Goal: Task Accomplishment & Management: Complete application form

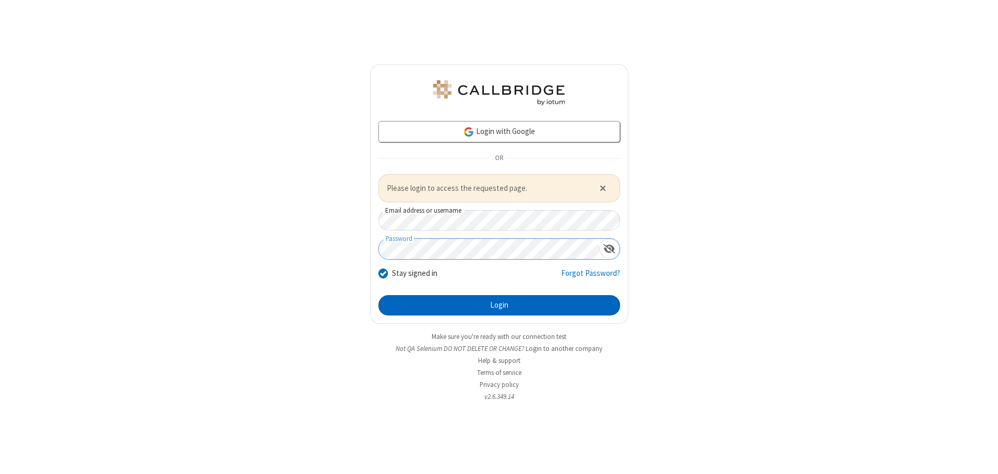
click at [499, 305] on button "Login" at bounding box center [499, 305] width 242 height 21
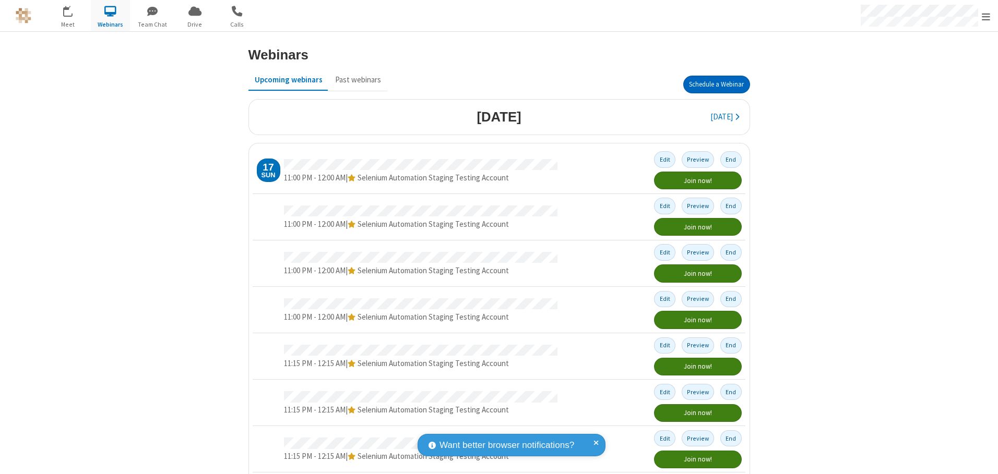
click at [712, 85] on button "Schedule a Webinar" at bounding box center [716, 85] width 67 height 18
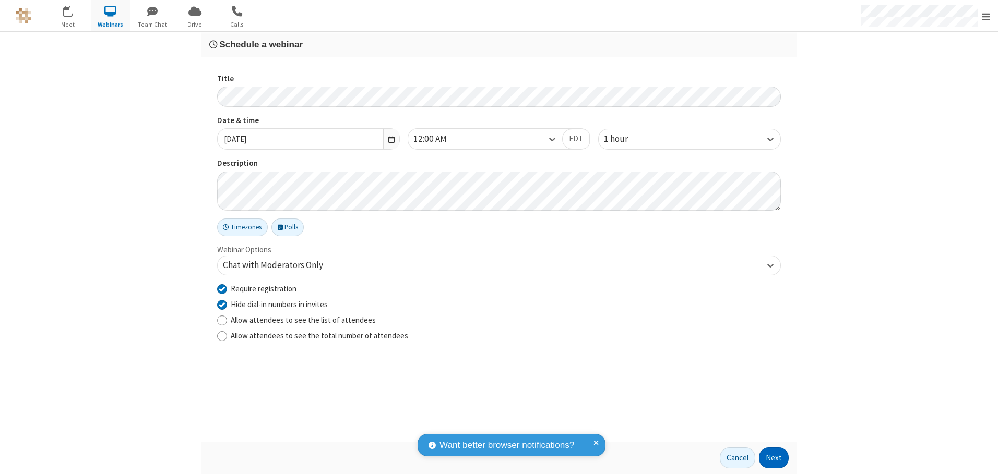
click at [774, 458] on button "Next" at bounding box center [774, 458] width 30 height 21
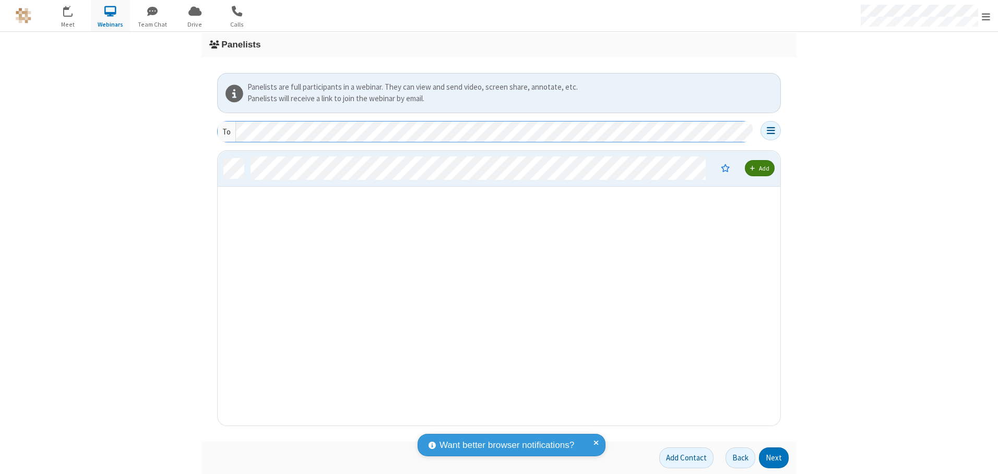
scroll to position [267, 555]
click at [774, 458] on button "Next" at bounding box center [774, 458] width 30 height 21
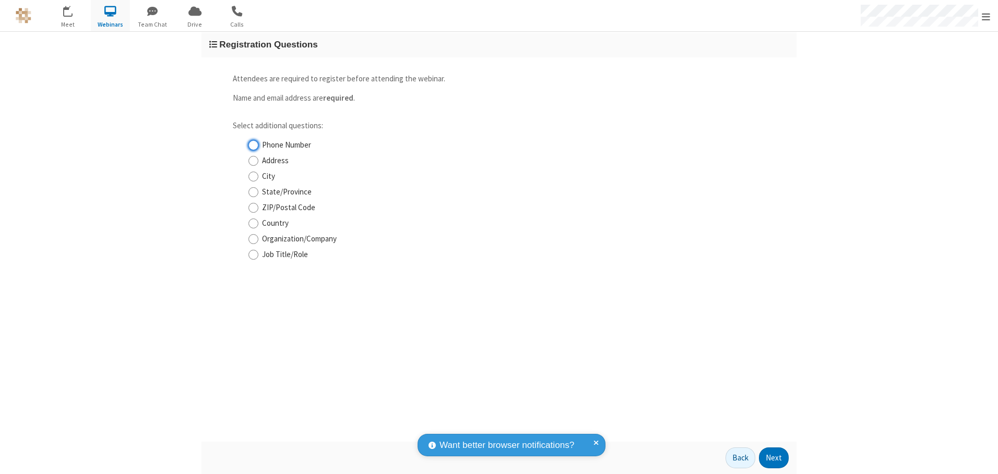
click at [253, 145] on input "Phone Number" at bounding box center [253, 145] width 10 height 11
checkbox input "true"
click at [774, 458] on button "Next" at bounding box center [774, 458] width 30 height 21
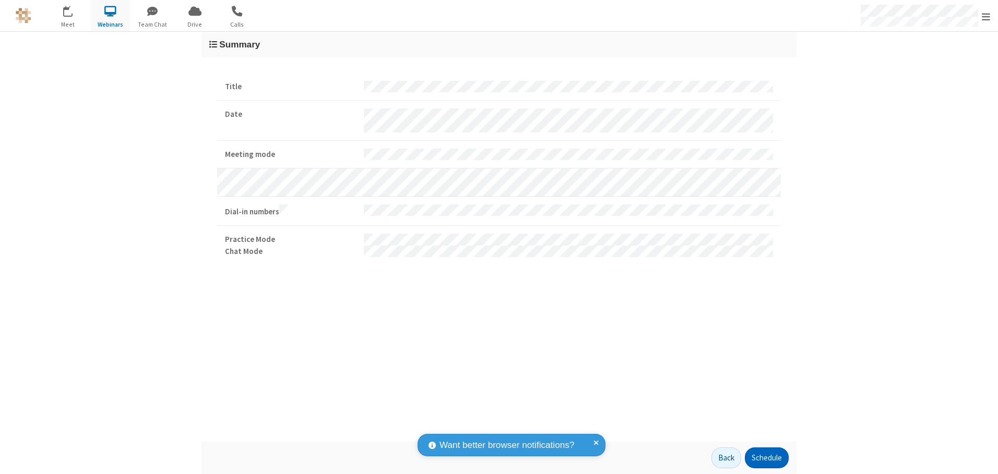
click at [766, 458] on button "Schedule" at bounding box center [767, 458] width 44 height 21
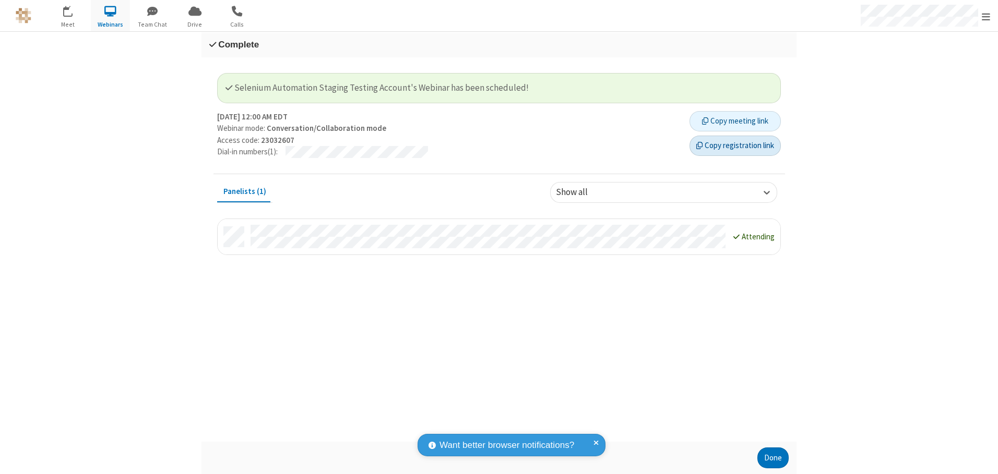
click at [735, 146] on button "Copy registration link" at bounding box center [734, 146] width 91 height 21
click at [773, 458] on button "Done" at bounding box center [772, 458] width 31 height 21
